Goal: Information Seeking & Learning: Understand process/instructions

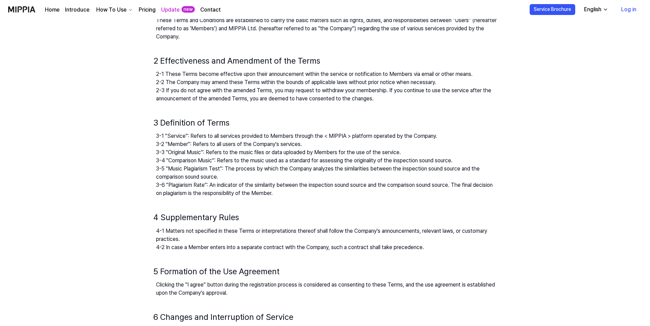
scroll to position [589, 0]
